Goal: Task Accomplishment & Management: Complete application form

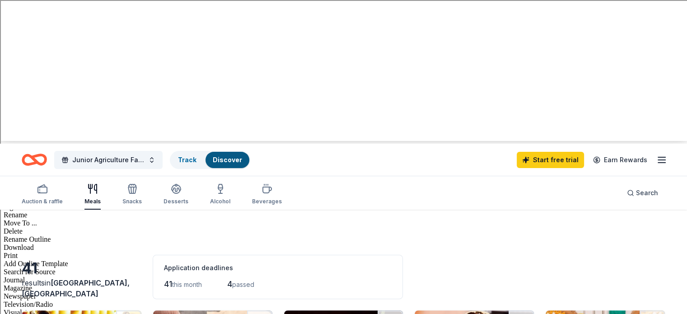
scroll to position [181, 0]
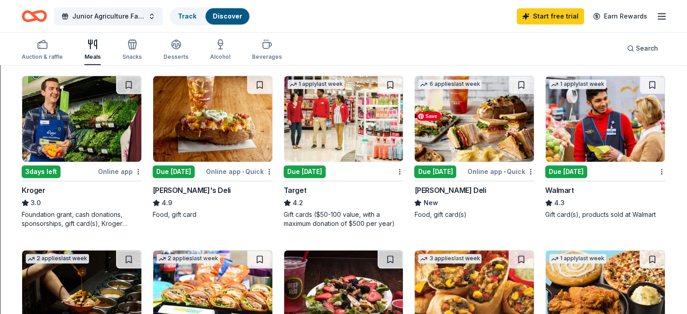
scroll to position [587, 0]
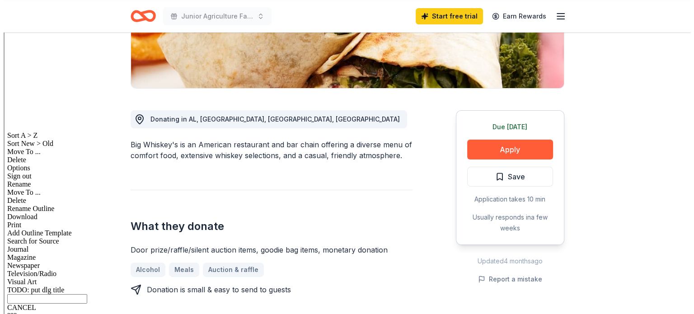
scroll to position [181, 0]
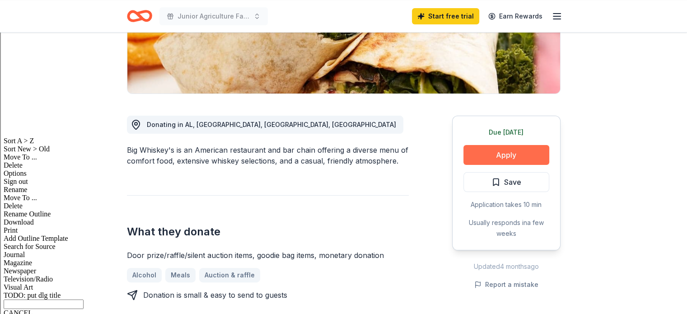
click at [499, 151] on button "Apply" at bounding box center [506, 155] width 86 height 20
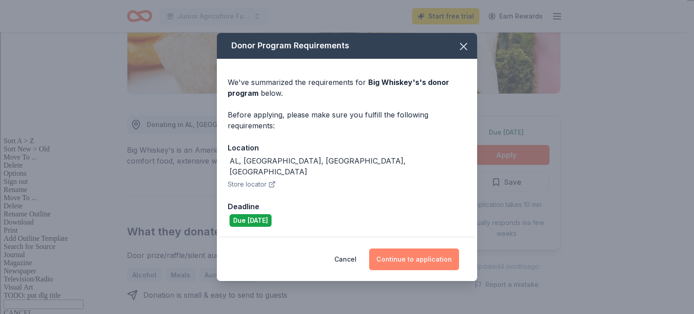
click at [406, 251] on button "Continue to application" at bounding box center [414, 259] width 90 height 22
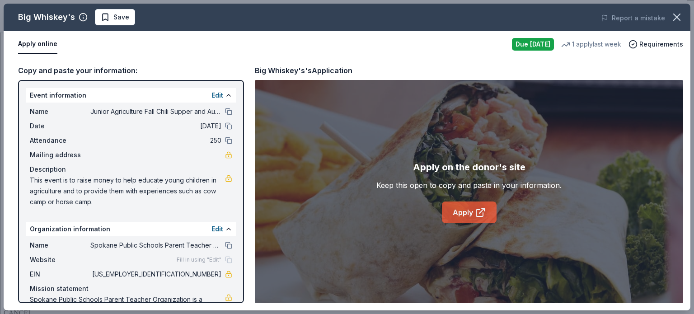
click at [476, 213] on icon at bounding box center [479, 213] width 7 height 7
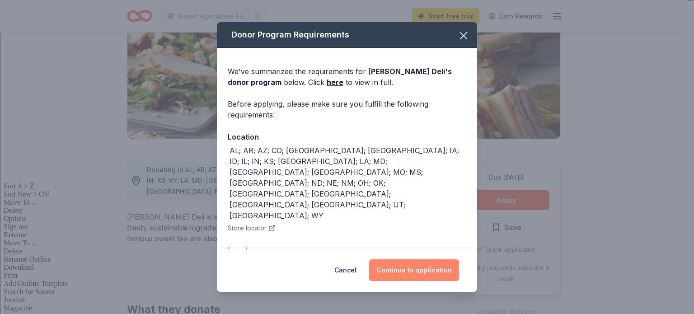
click at [403, 268] on button "Continue to application" at bounding box center [414, 270] width 90 height 22
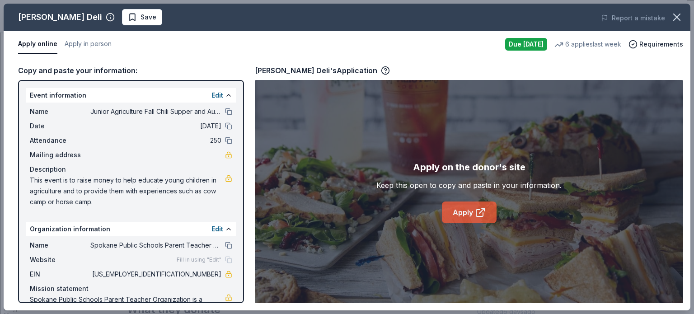
click at [466, 211] on link "Apply" at bounding box center [469, 212] width 55 height 22
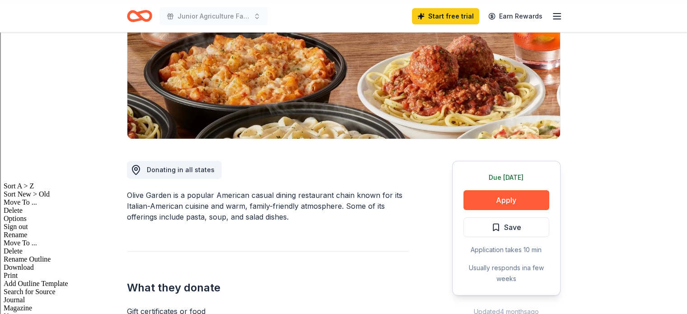
click at [490, 198] on button "Apply" at bounding box center [506, 200] width 86 height 20
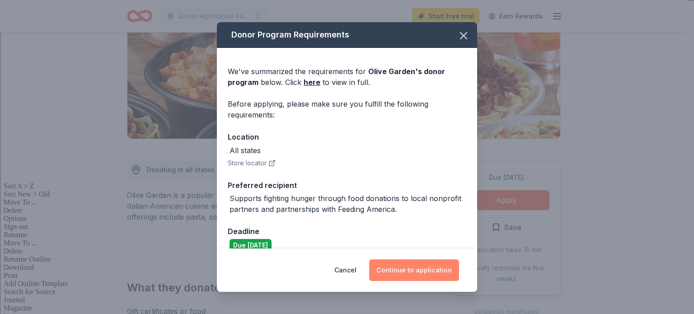
click at [411, 266] on button "Continue to application" at bounding box center [414, 270] width 90 height 22
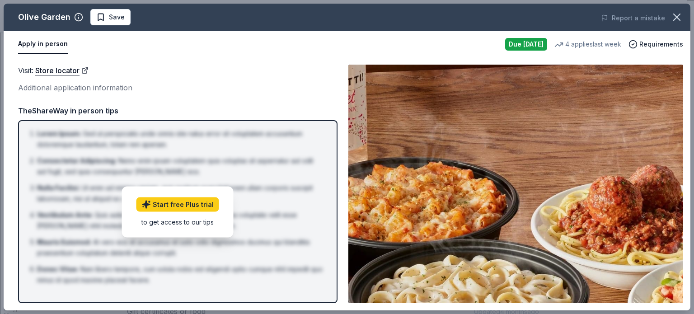
click at [510, 47] on div "Due [DATE]" at bounding box center [526, 44] width 42 height 13
drag, startPoint x: 678, startPoint y: 19, endPoint x: 570, endPoint y: 1, distance: 108.9
click at [663, 19] on div "Olive Garden Save Report a mistake Apply in person Due tomorrow 4 applies last …" at bounding box center [347, 157] width 687 height 307
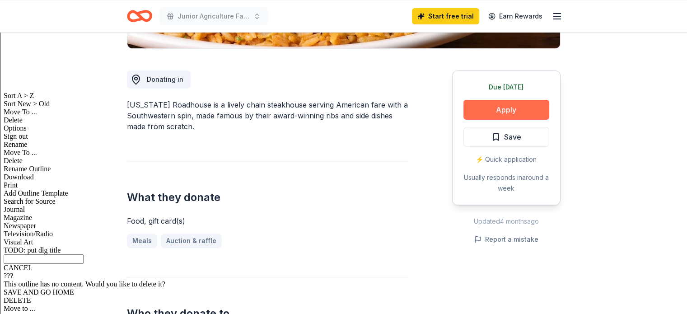
click at [500, 106] on button "Apply" at bounding box center [506, 110] width 86 height 20
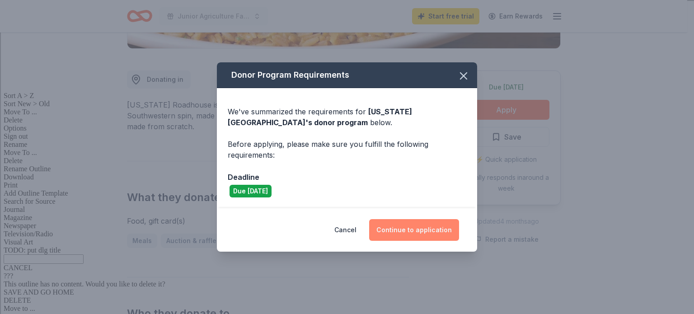
click at [413, 225] on button "Continue to application" at bounding box center [414, 230] width 90 height 22
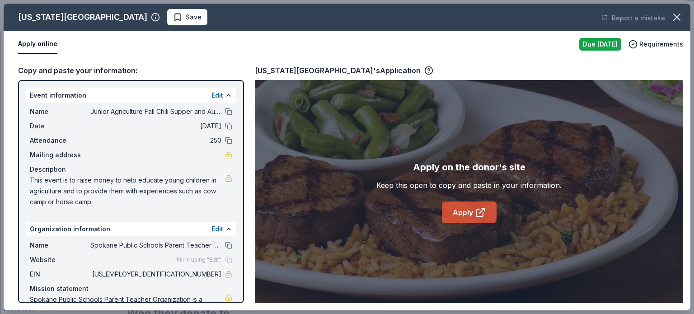
click at [459, 212] on link "Apply" at bounding box center [469, 212] width 55 height 22
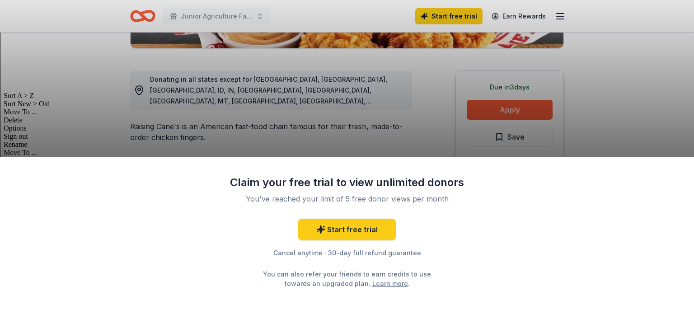
click at [504, 106] on div "Claim your free trial to view unlimited donors You've reached your limit of 5 f…" at bounding box center [347, 157] width 694 height 314
click at [340, 254] on div "Cancel anytime · 30-day full refund guarantee" at bounding box center [346, 253] width 235 height 11
click at [504, 110] on div "Claim your free trial to view unlimited donors You've reached your limit of 5 f…" at bounding box center [347, 157] width 694 height 314
click at [506, 111] on div "Claim your free trial to view unlimited donors You've reached your limit of 5 f…" at bounding box center [347, 157] width 694 height 314
click at [605, 96] on div "Claim your free trial to view unlimited donors You've reached your limit of 5 f…" at bounding box center [347, 157] width 694 height 314
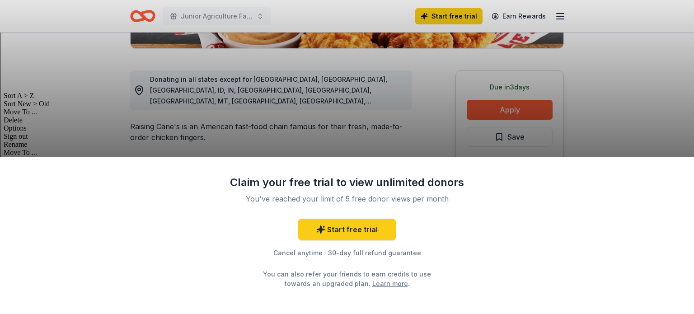
click at [616, 127] on div "Claim your free trial to view unlimited donors You've reached your limit of 5 f…" at bounding box center [347, 157] width 694 height 314
click at [659, 165] on div "Claim your free trial to view unlimited donors You've reached your limit of 5 f…" at bounding box center [347, 235] width 694 height 157
click at [612, 109] on div "Claim your free trial to view unlimited donors You've reached your limit of 5 f…" at bounding box center [347, 157] width 694 height 314
